Goal: Information Seeking & Learning: Find specific fact

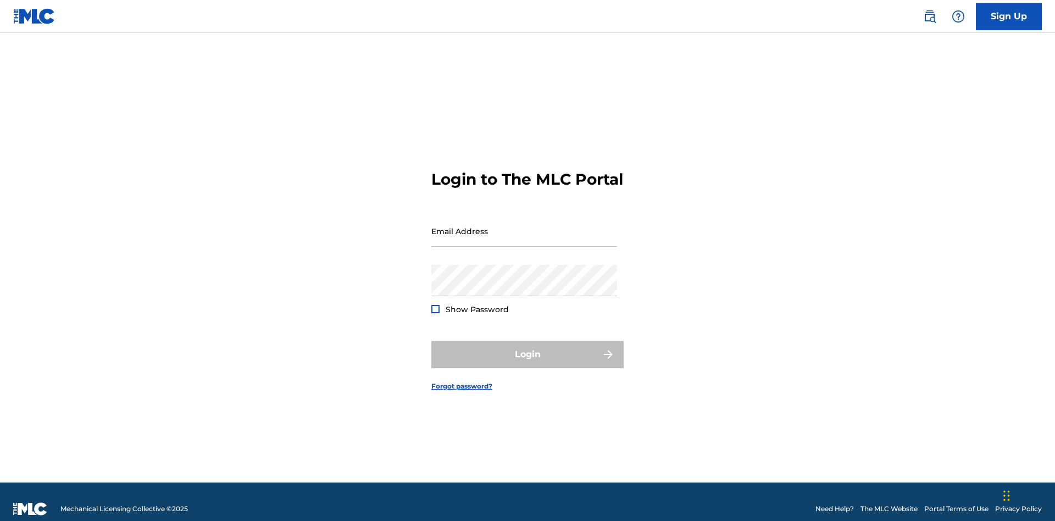
scroll to position [14, 0]
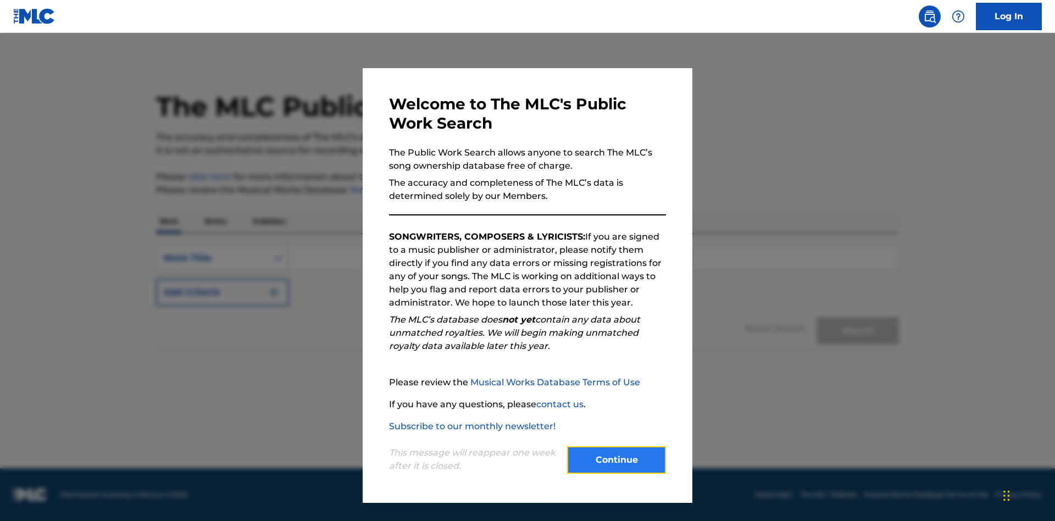
click at [617, 460] on button "Continue" at bounding box center [616, 459] width 99 height 27
click at [269, 221] on p "Publisher" at bounding box center [270, 221] width 40 height 23
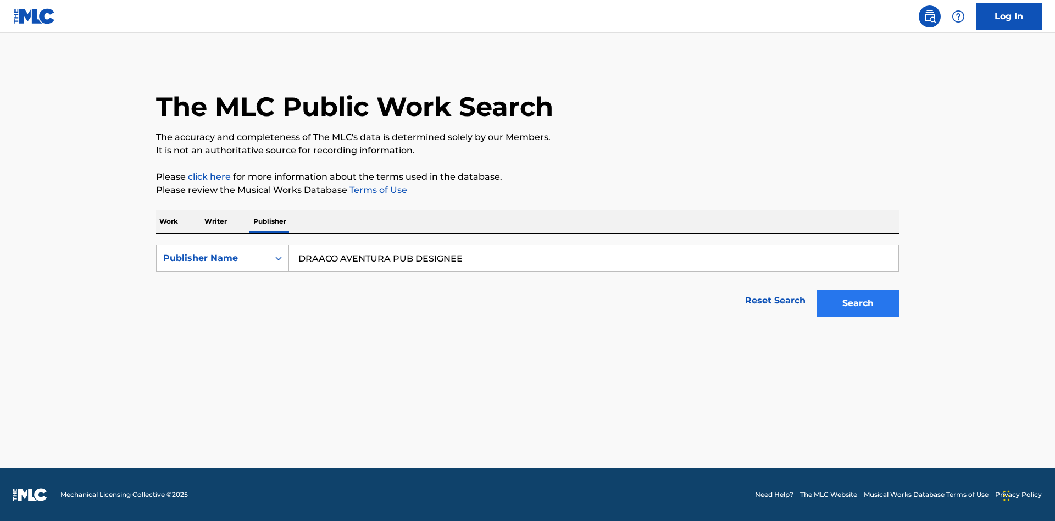
type input "DRAACO AVENTURA PUB DESIGNEE"
click at [858, 303] on button "Search" at bounding box center [858, 303] width 82 height 27
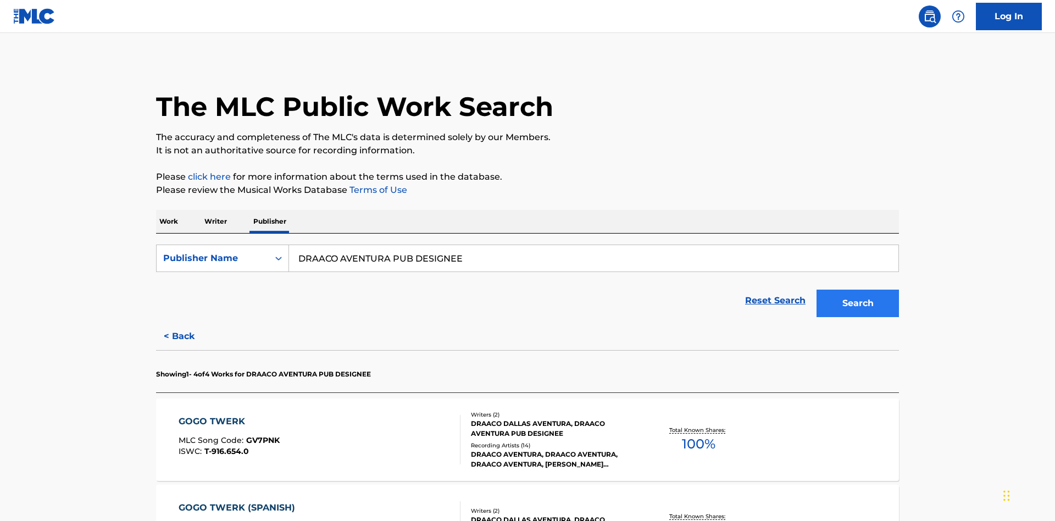
scroll to position [312, 0]
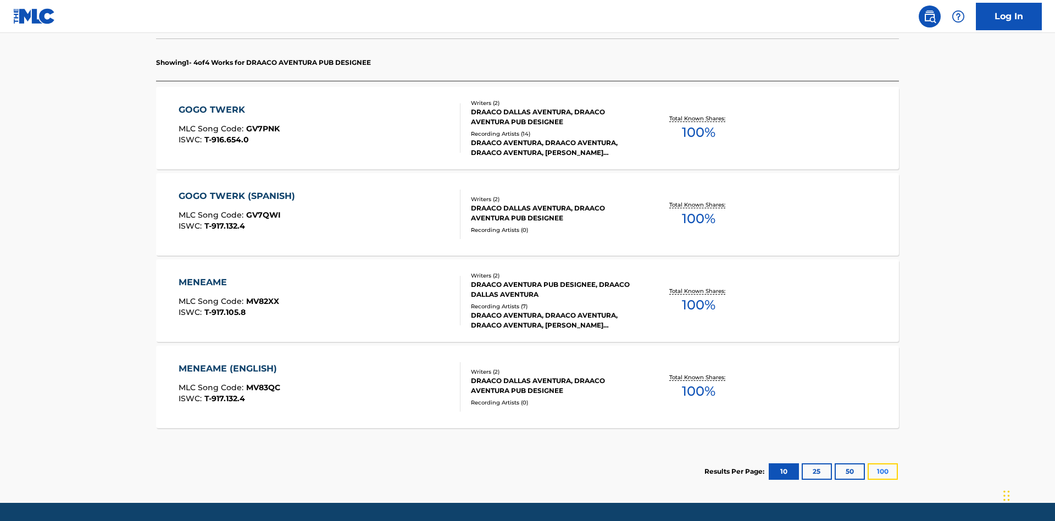
click at [868, 463] on button "100" at bounding box center [883, 471] width 30 height 16
click at [228, 276] on div "MENEAME" at bounding box center [229, 282] width 101 height 13
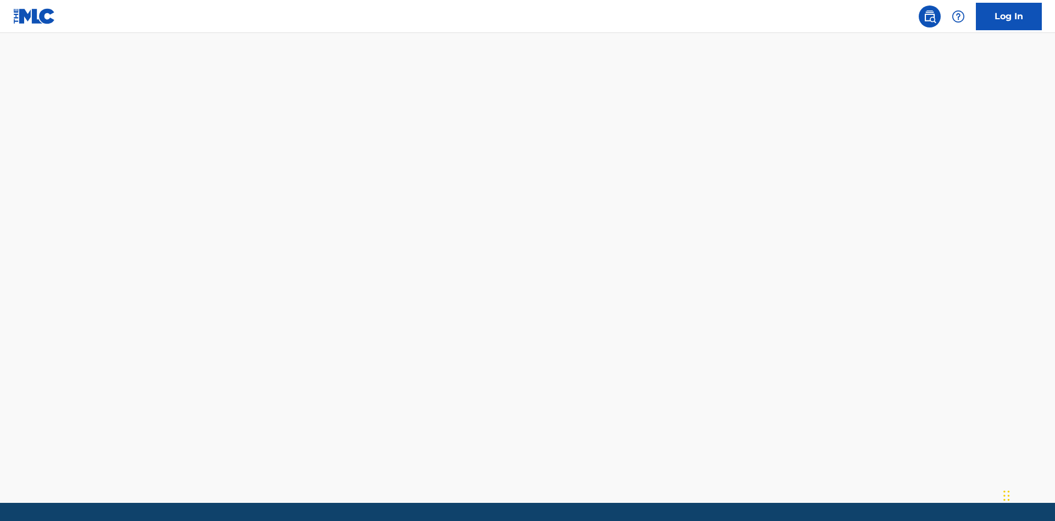
type input "00766422818"
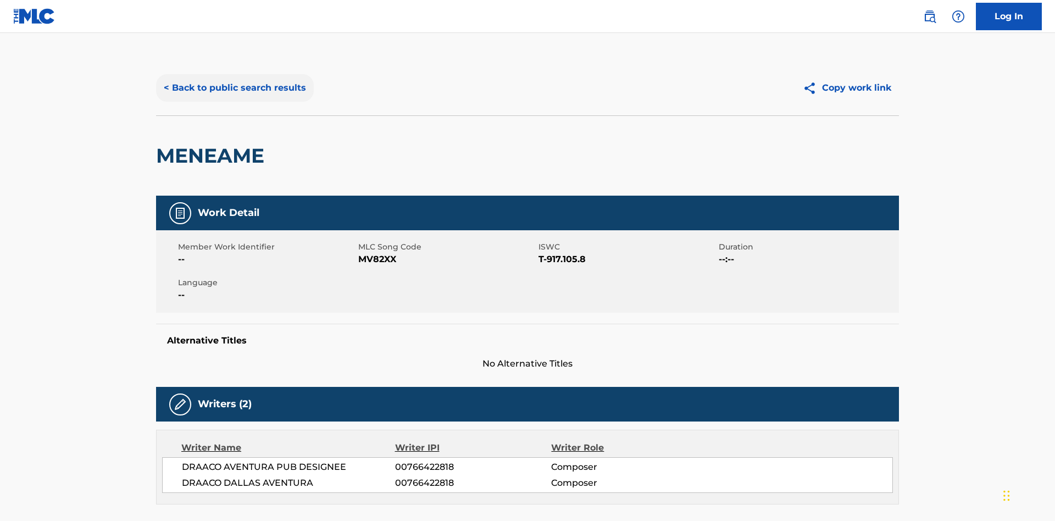
click at [234, 80] on button "< Back to public search results" at bounding box center [235, 87] width 158 height 27
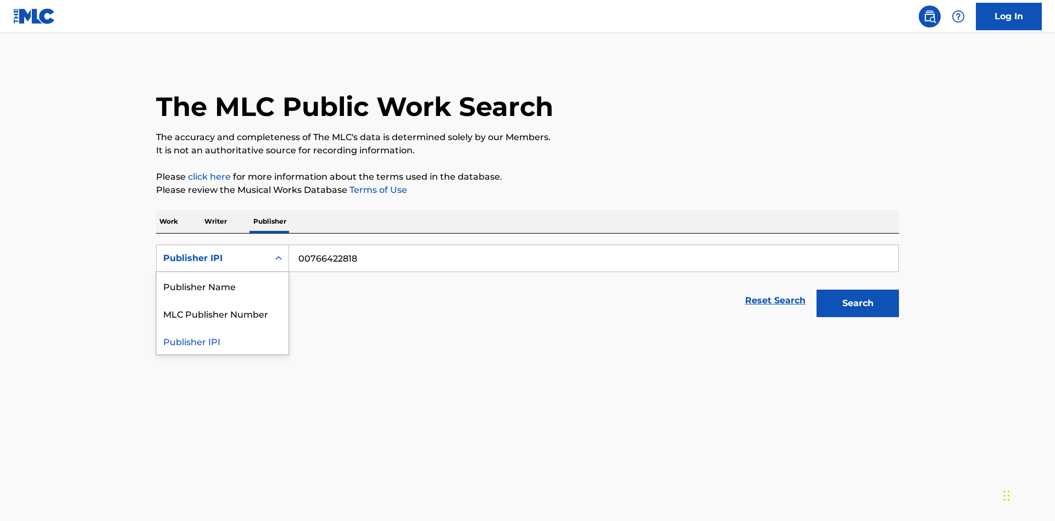
click at [223, 300] on div "MLC Publisher Number" at bounding box center [223, 313] width 132 height 27
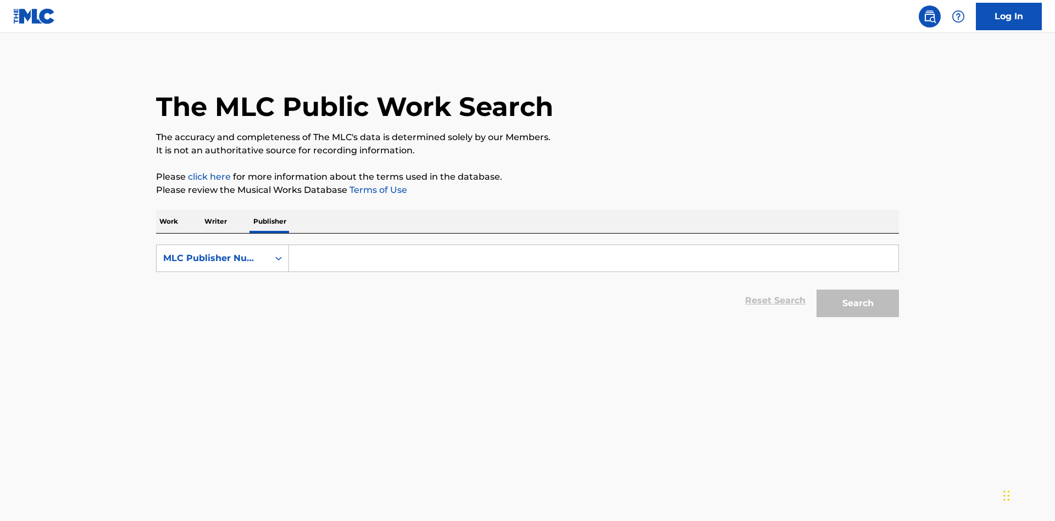
click at [594, 245] on input "Search Form" at bounding box center [593, 258] width 609 height 26
type input "P06967"
click at [858, 290] on button "Search" at bounding box center [858, 303] width 82 height 27
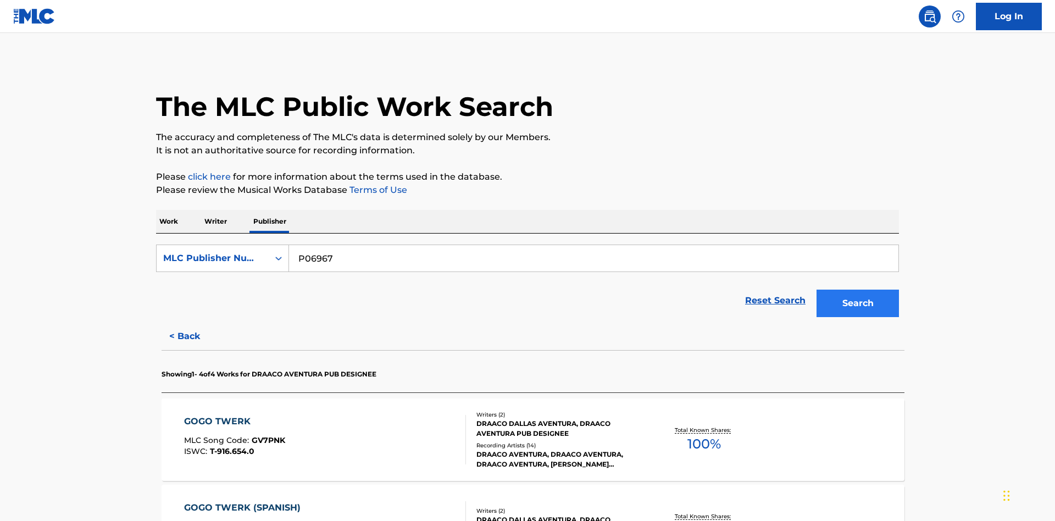
scroll to position [30, 0]
